Goal: Check status: Check status

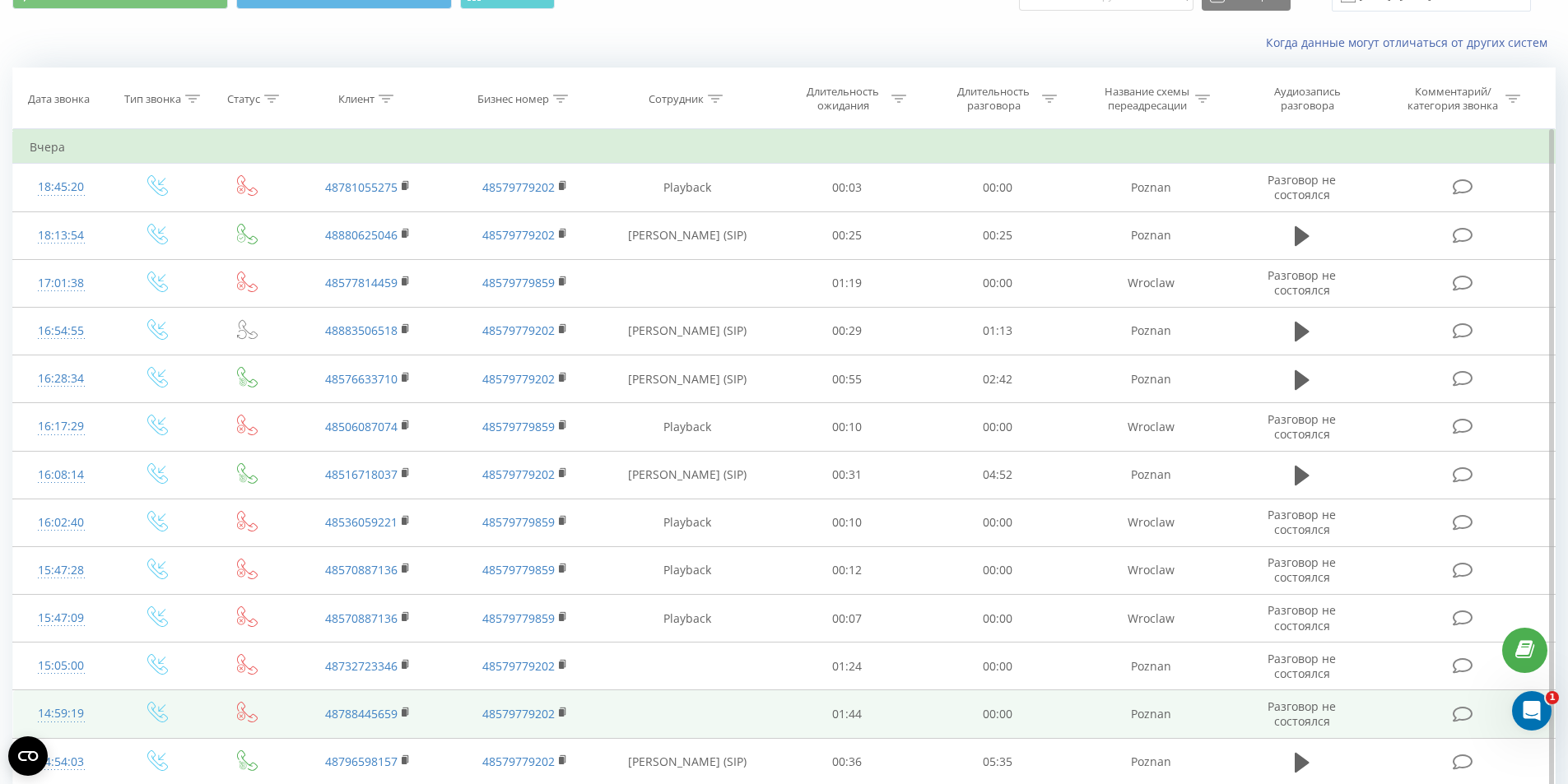
scroll to position [165, 0]
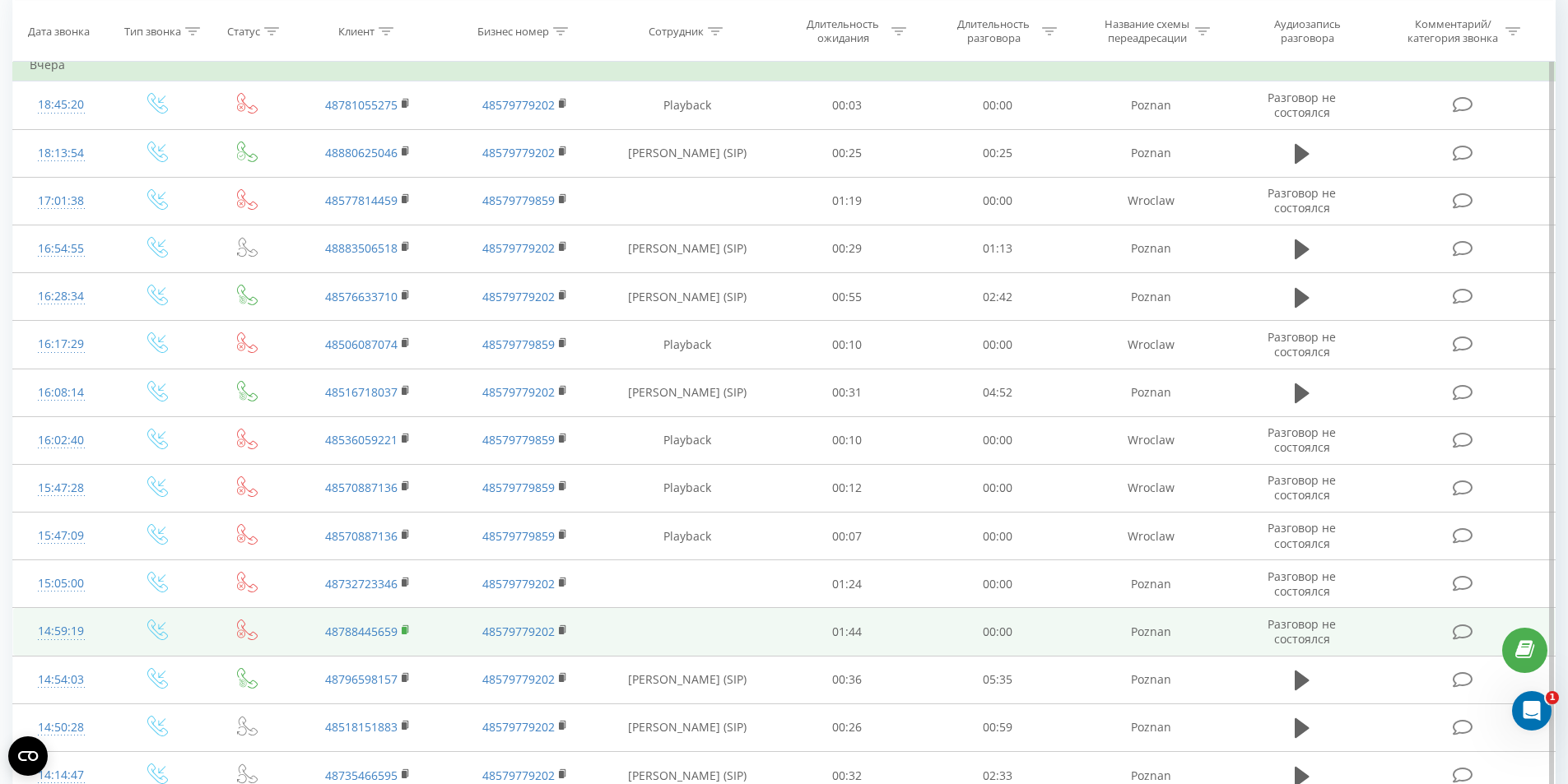
click at [406, 631] on rect at bounding box center [404, 630] width 5 height 7
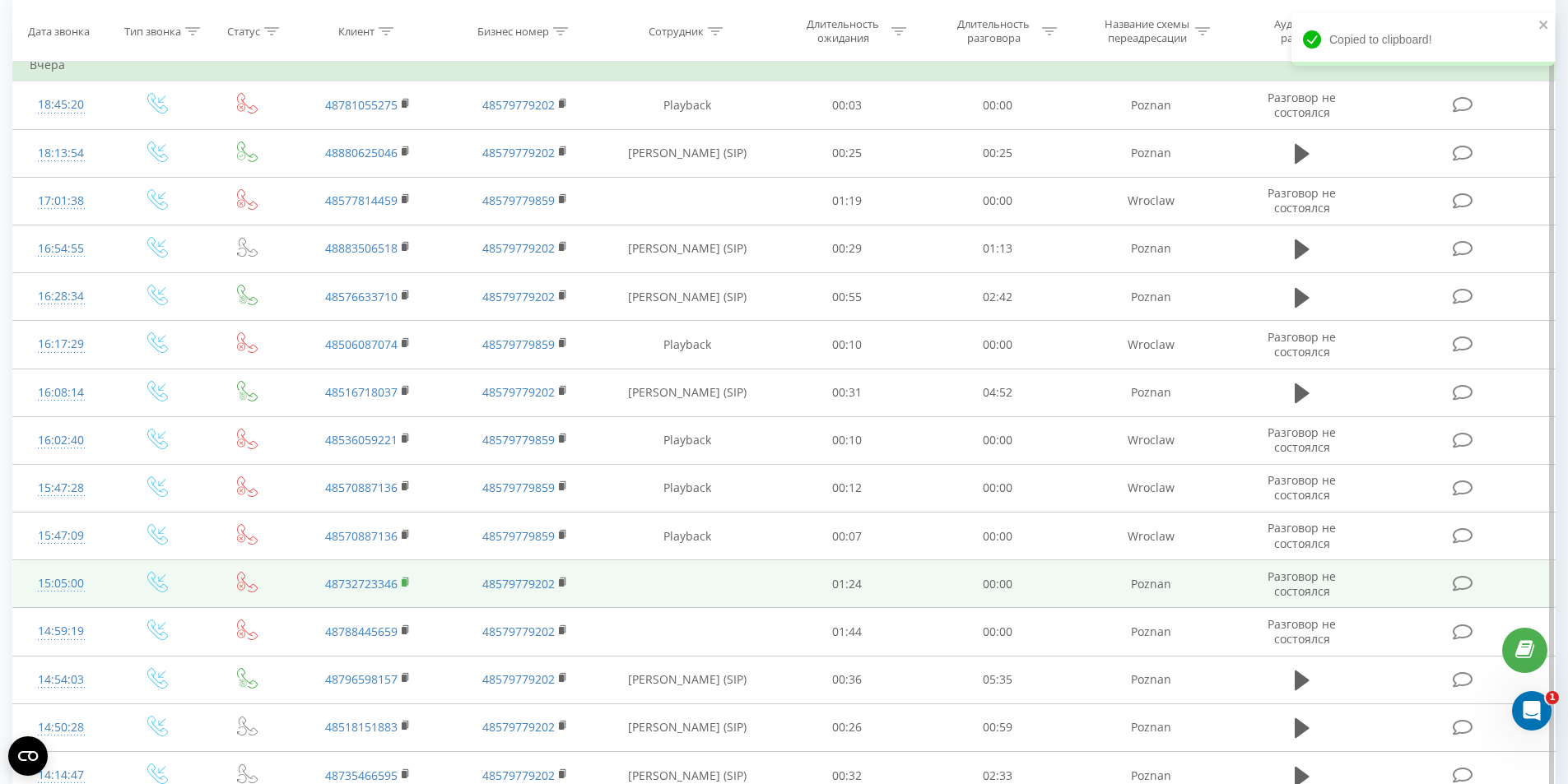
click at [406, 581] on rect at bounding box center [404, 583] width 5 height 7
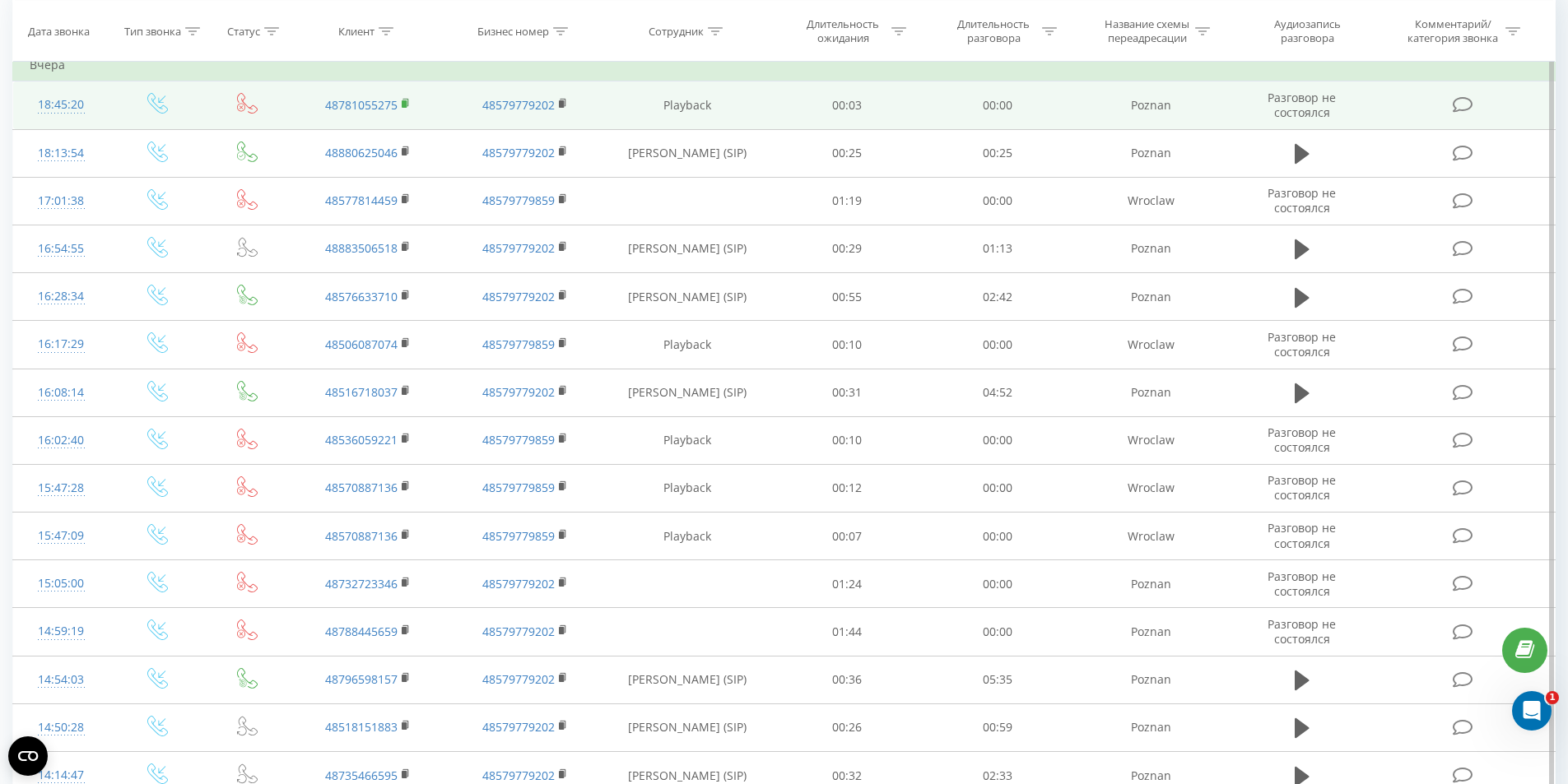
click at [404, 102] on rect at bounding box center [404, 104] width 5 height 7
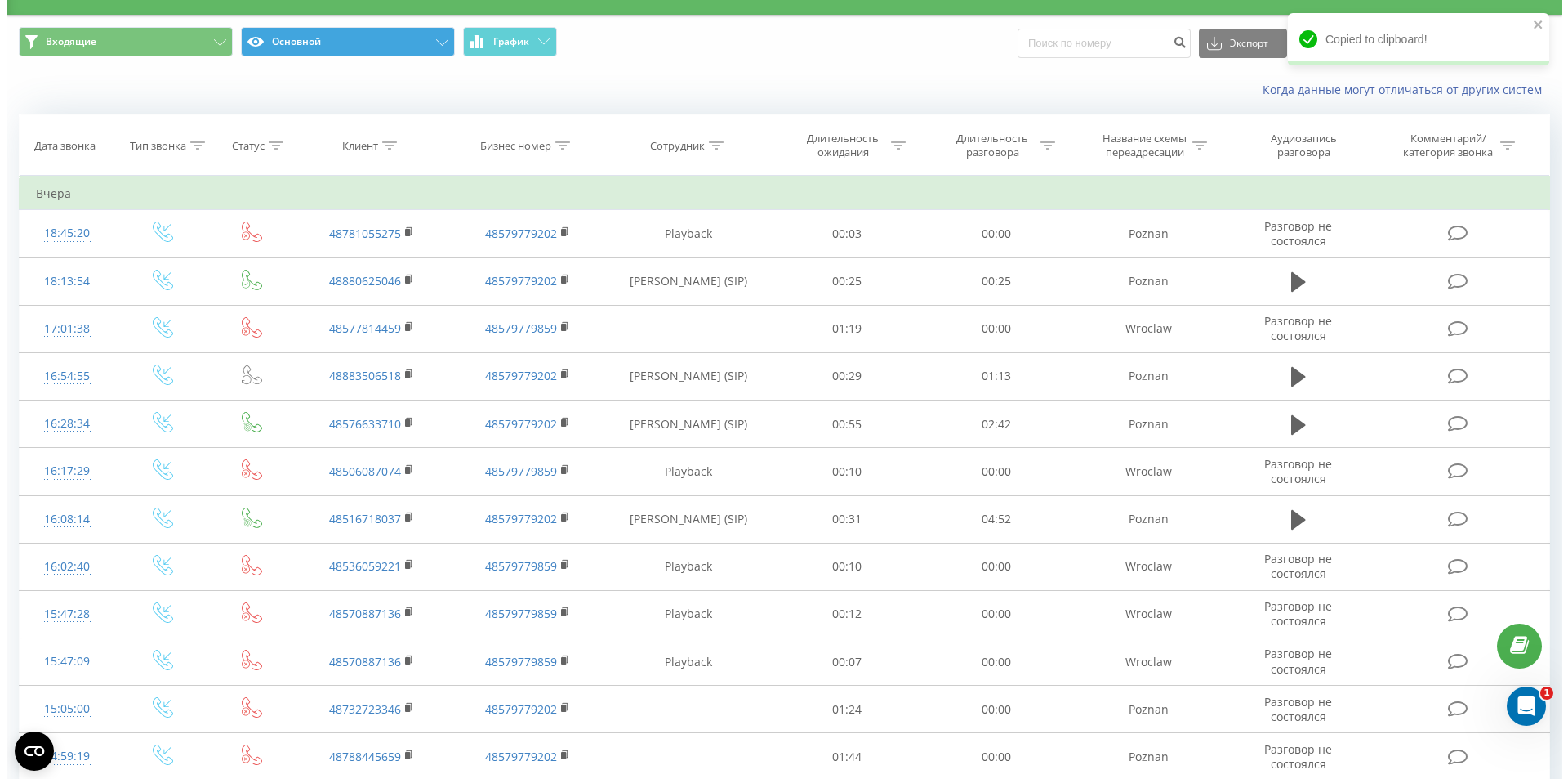
scroll to position [0, 0]
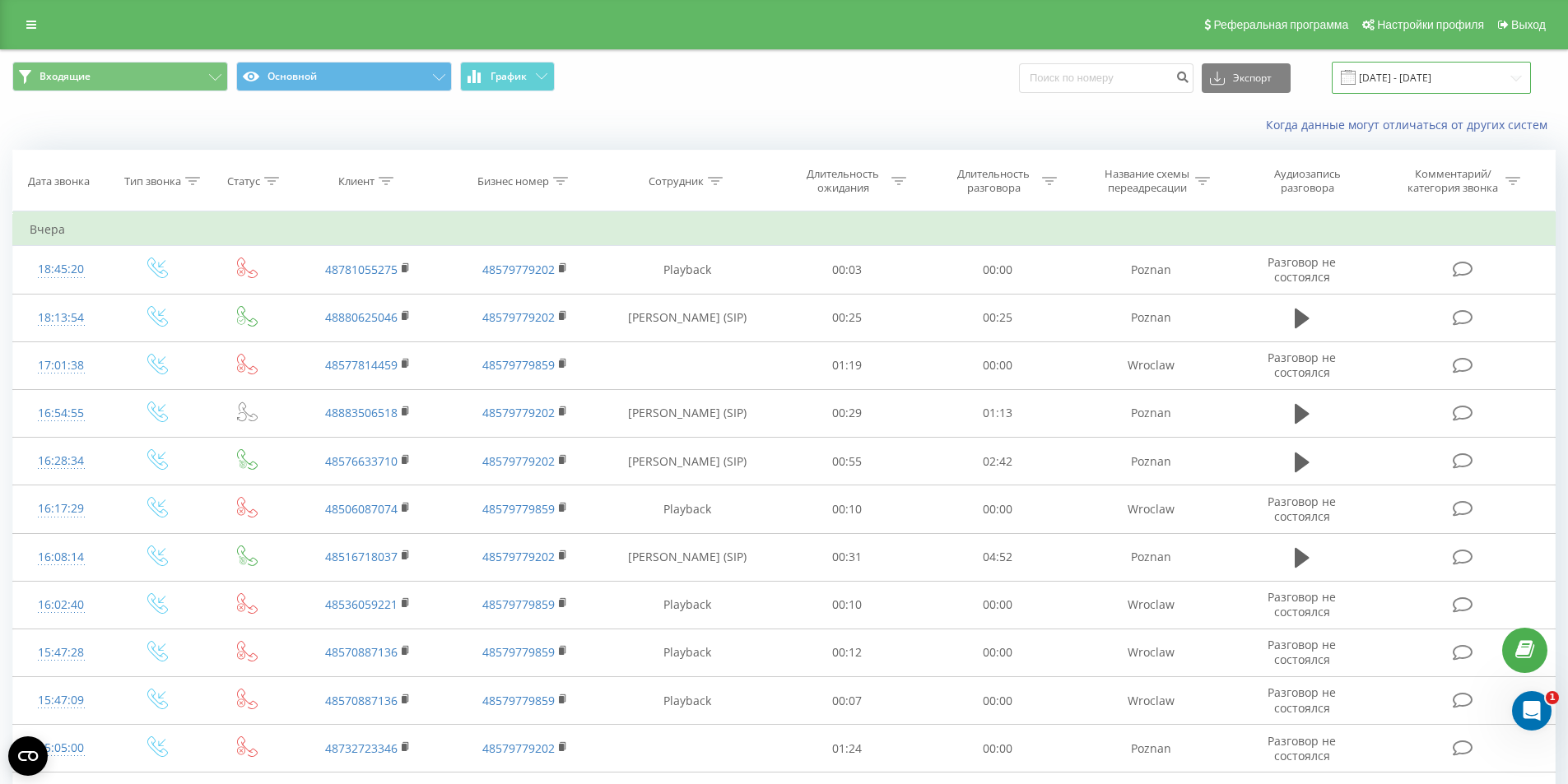
click at [1382, 78] on input "21.08.2025 - 21.08.2025" at bounding box center [1432, 77] width 200 height 32
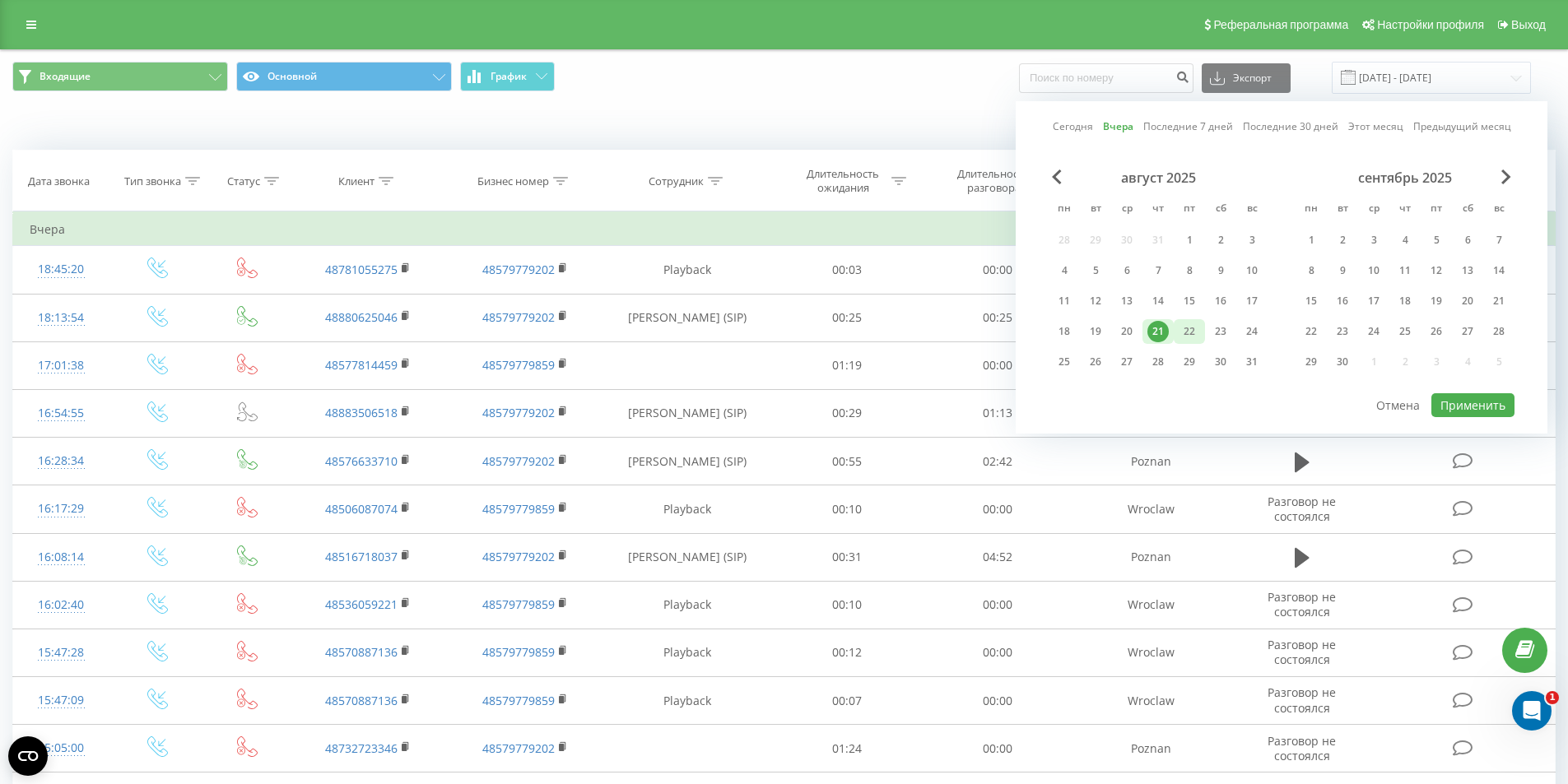
click at [1183, 330] on div "22" at bounding box center [1188, 331] width 21 height 21
click at [1476, 403] on button "Применить" at bounding box center [1472, 405] width 83 height 24
type input "[DATE] - [DATE]"
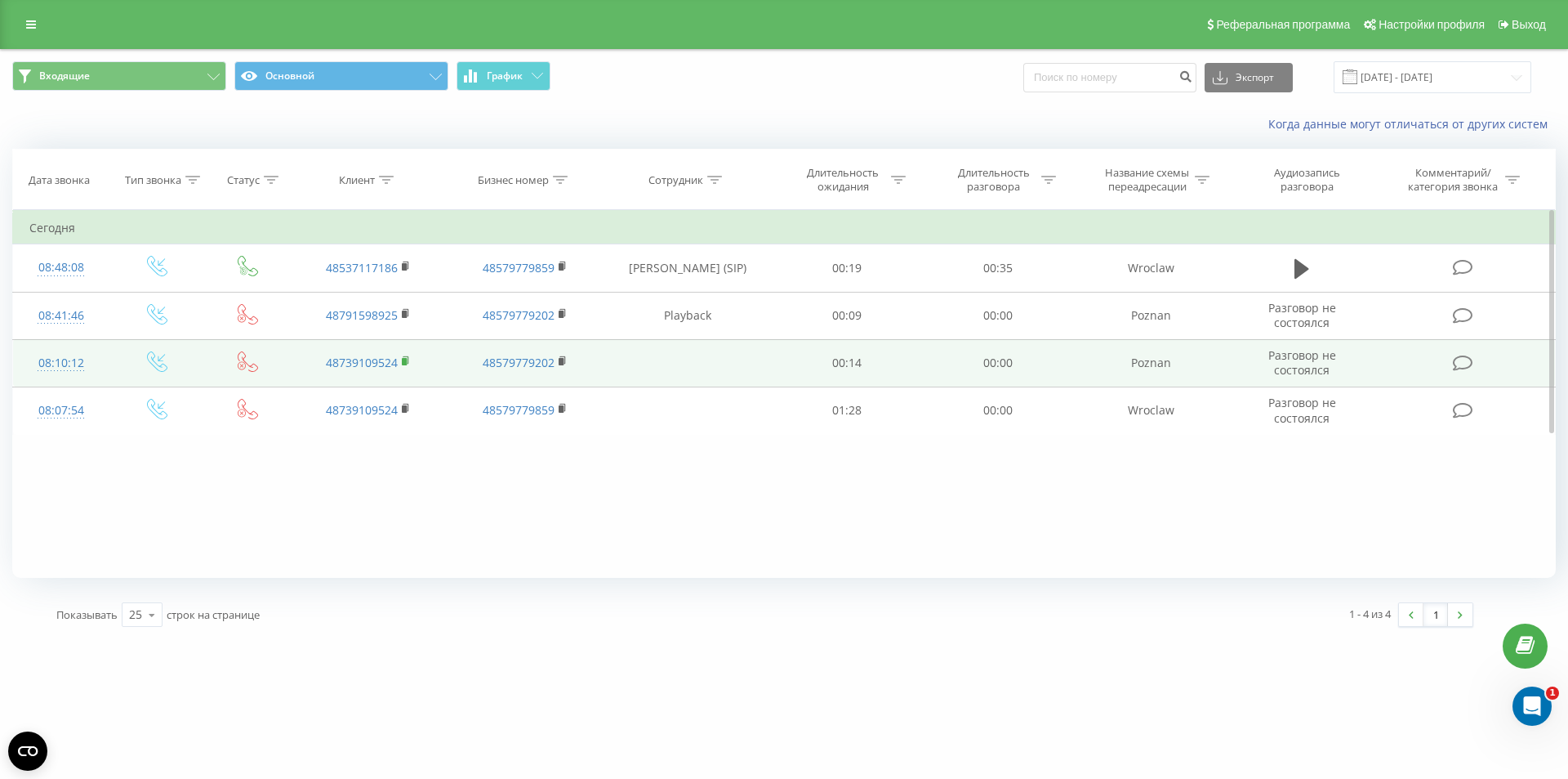
click at [405, 360] on rect at bounding box center [403, 362] width 5 height 7
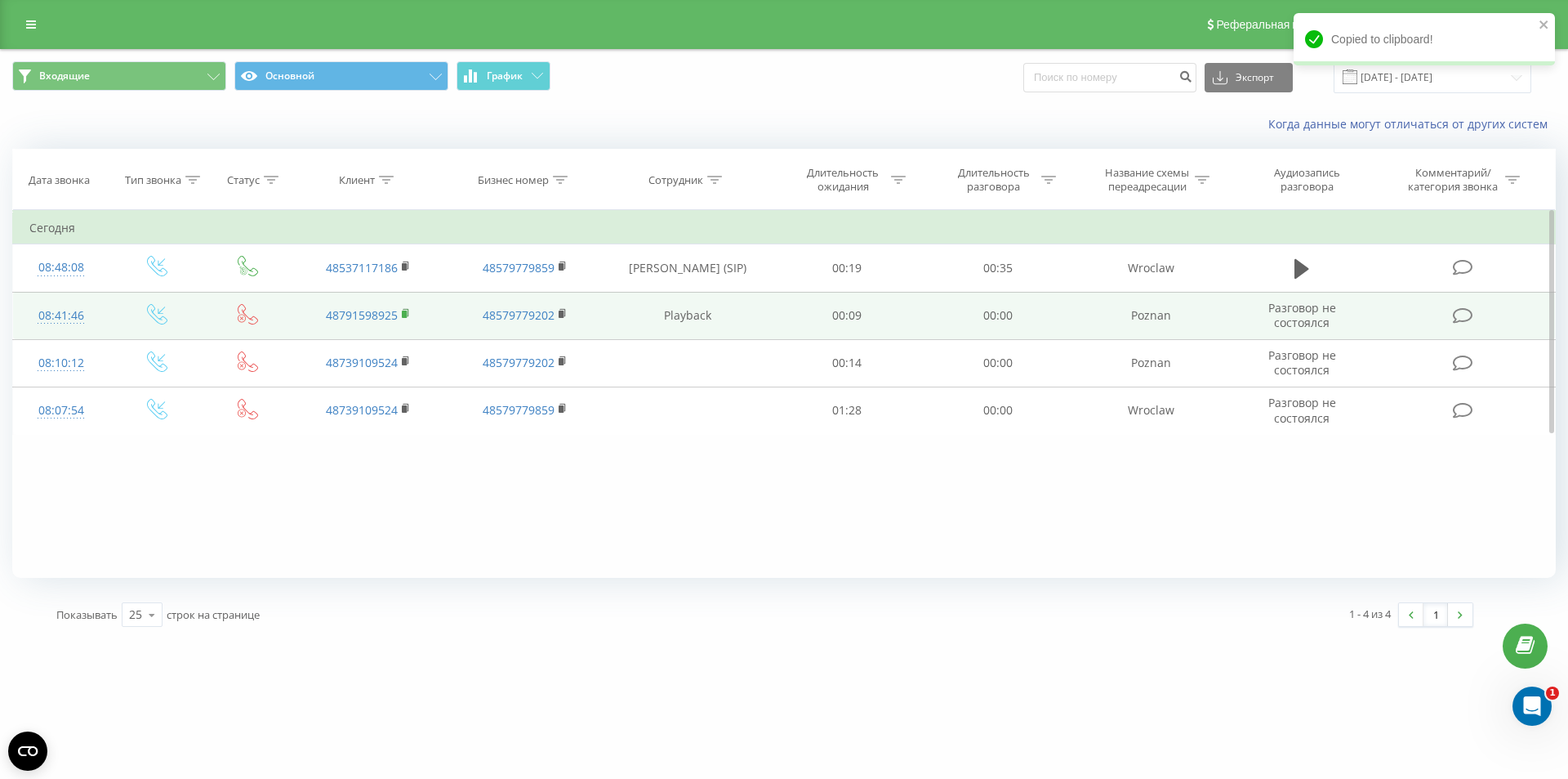
click at [408, 315] on icon at bounding box center [405, 313] width 5 height 7
